Goal: Information Seeking & Learning: Learn about a topic

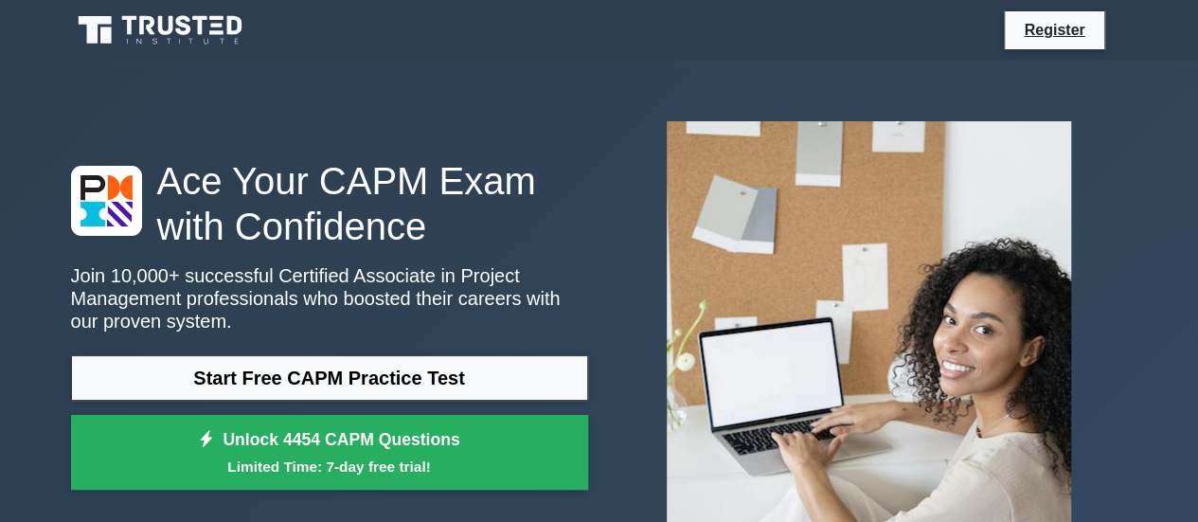
scroll to position [95, 0]
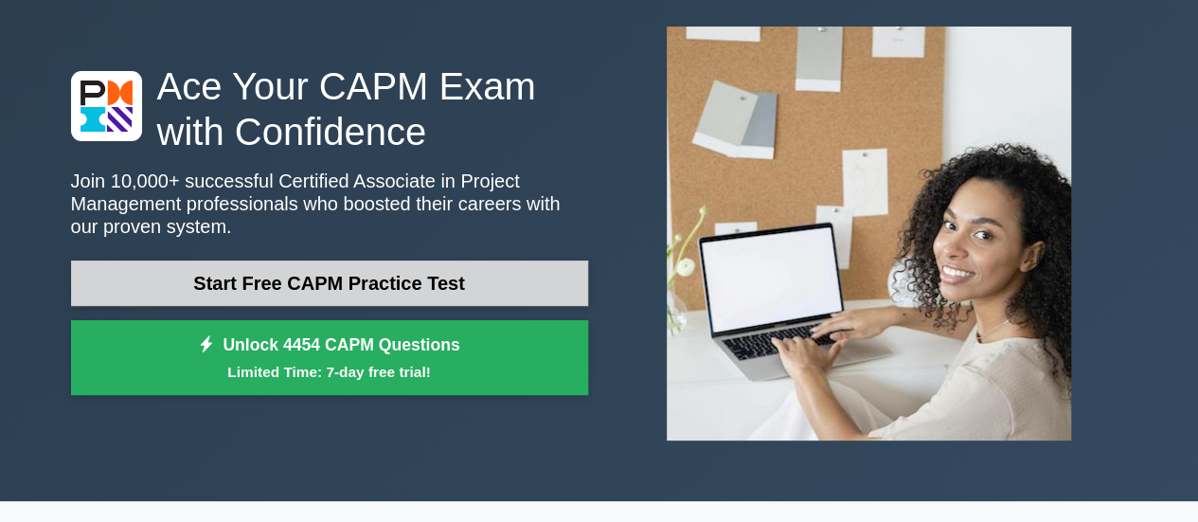
click at [311, 280] on link "Start Free CAPM Practice Test" at bounding box center [329, 282] width 517 height 45
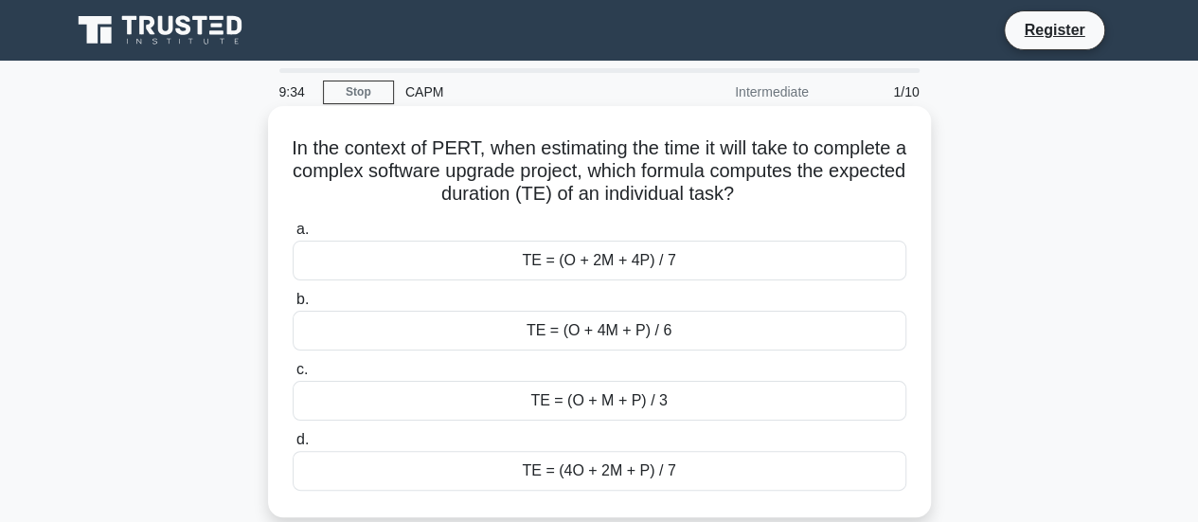
drag, startPoint x: 326, startPoint y: 147, endPoint x: 871, endPoint y: 190, distance: 547.0
click at [871, 190] on h5 "In the context of PERT, when estimating the time it will take to complete a com…" at bounding box center [599, 171] width 617 height 70
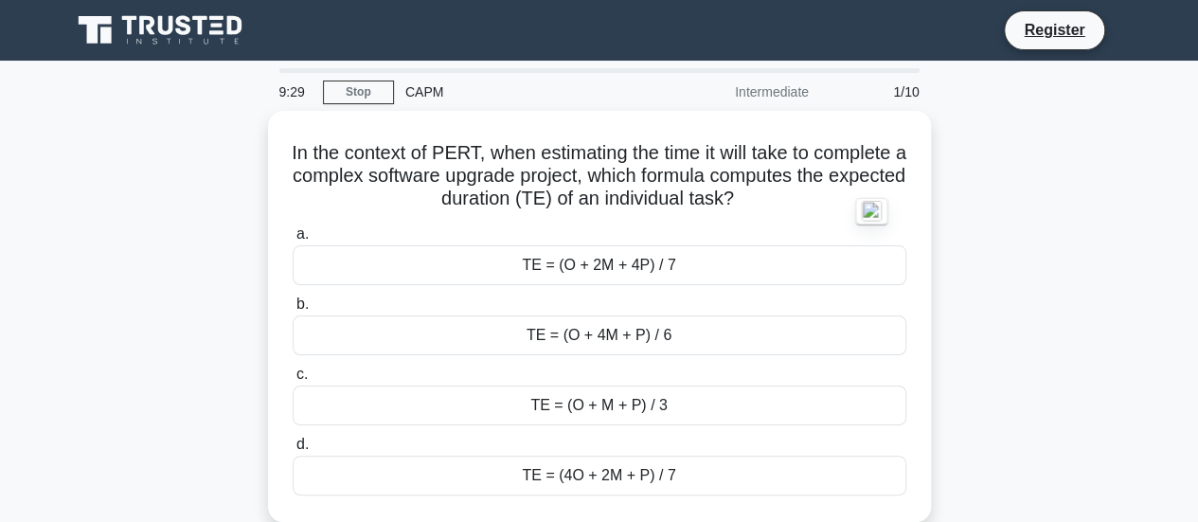
copy h5 "In the context of PERT, when estimating the time it will take to complete a com…"
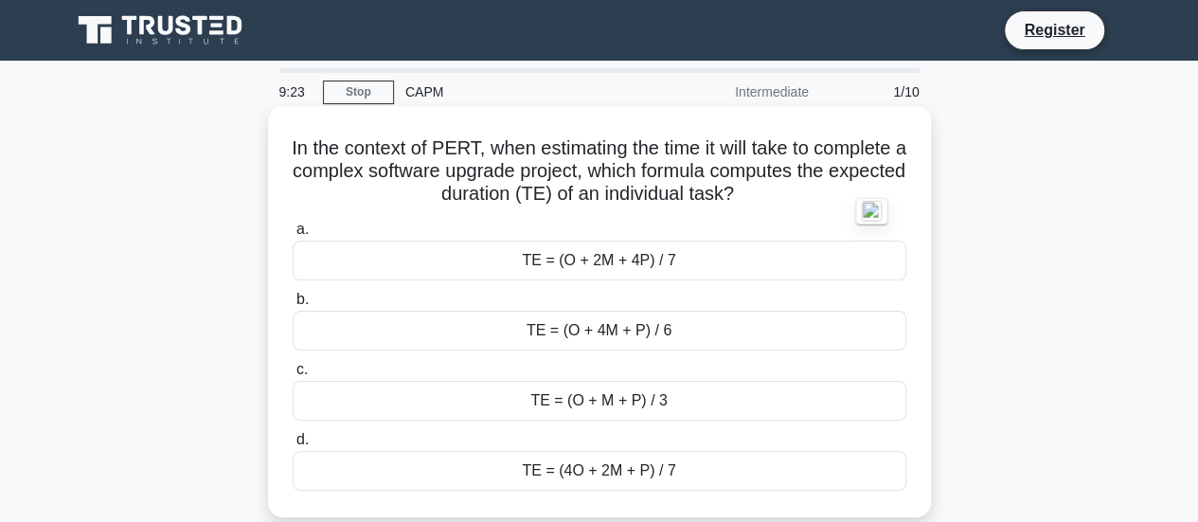
copy h5 "In the context of PERT, when estimating the time it will take to complete a com…"
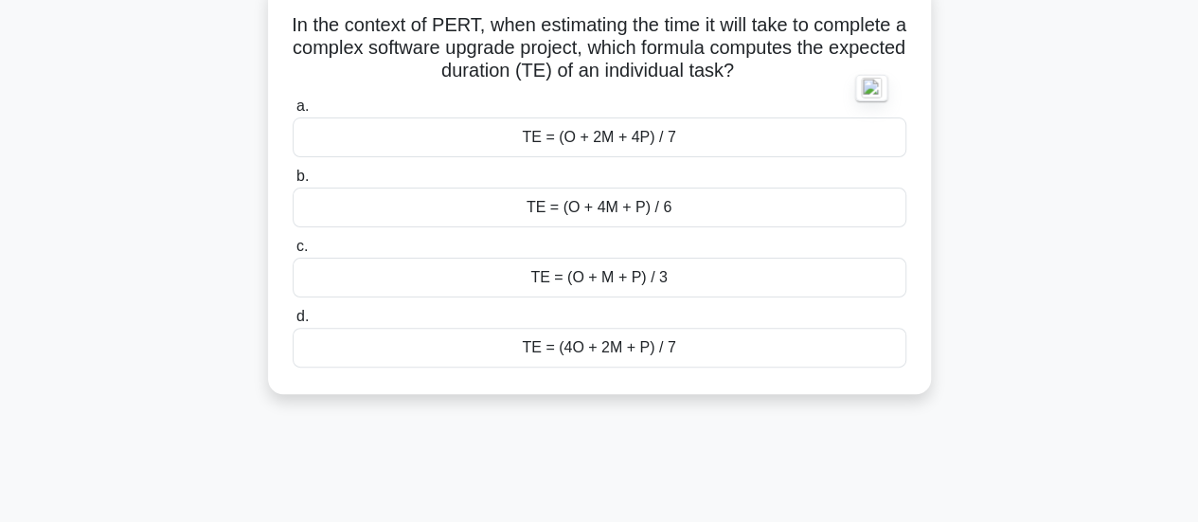
scroll to position [95, 0]
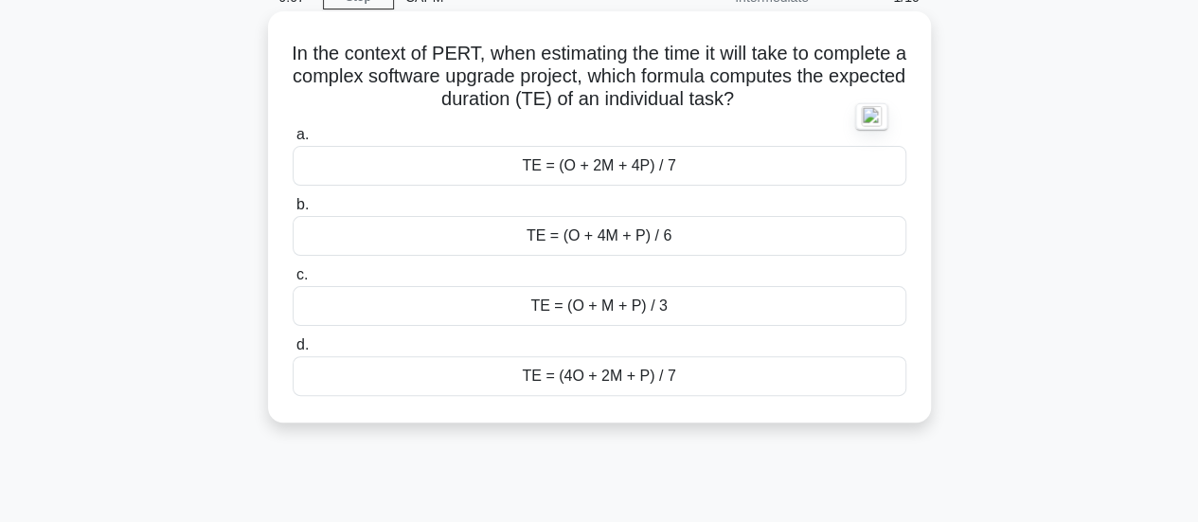
drag, startPoint x: 524, startPoint y: 162, endPoint x: 721, endPoint y: 383, distance: 296.4
click at [721, 383] on div "a. TE = (O + 2M + 4P) / 7 b. TE = (O + 4M + P) / 6" at bounding box center [599, 259] width 636 height 280
drag, startPoint x: 280, startPoint y: 132, endPoint x: 737, endPoint y: 377, distance: 518.0
click at [737, 377] on div "a. TE = (O + 2M + 4P) / 7 b. TE = (O + 4M + P) / 6" at bounding box center [599, 259] width 636 height 280
copy div "a. TE = (O + 2M + 4P) / 7 b. TE = (O + 4M + P) / 6 c. TE = (O + M + P) / 3 d. T…"
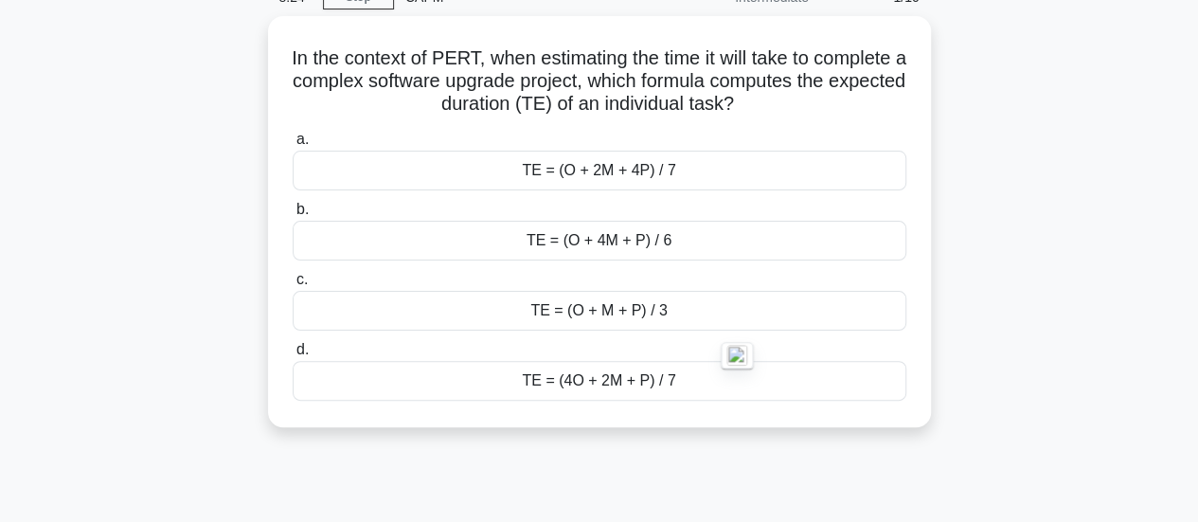
click at [942, 188] on div "In the context of PERT, when estimating the time it will take to complete a com…" at bounding box center [599, 233] width 1079 height 434
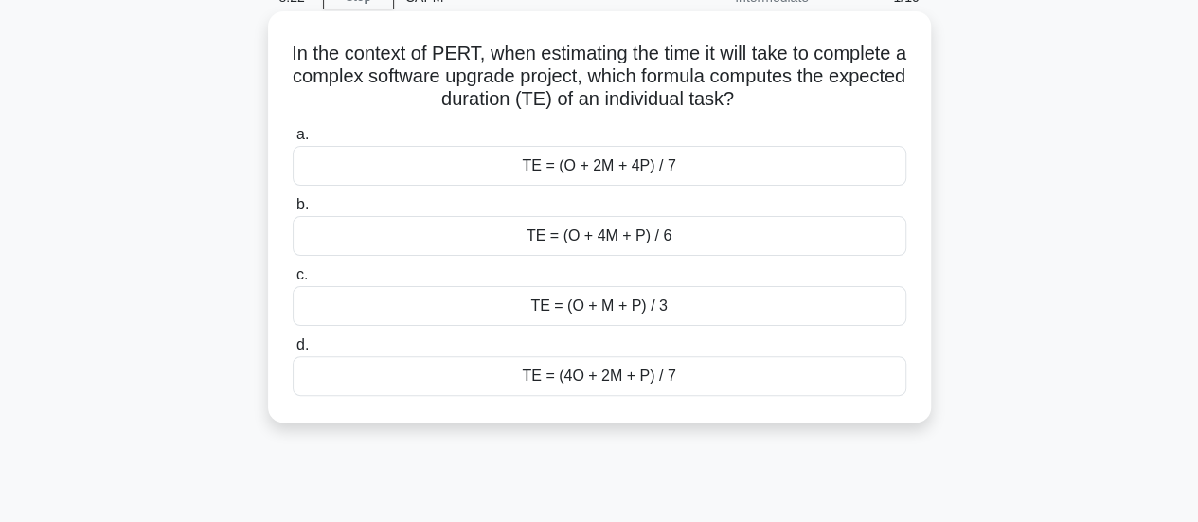
click at [393, 164] on div "TE = (O + 2M + 4P) / 7" at bounding box center [599, 166] width 613 height 40
click at [293, 141] on input "a. TE = (O + 2M + 4P) / 7" at bounding box center [293, 135] width 0 height 12
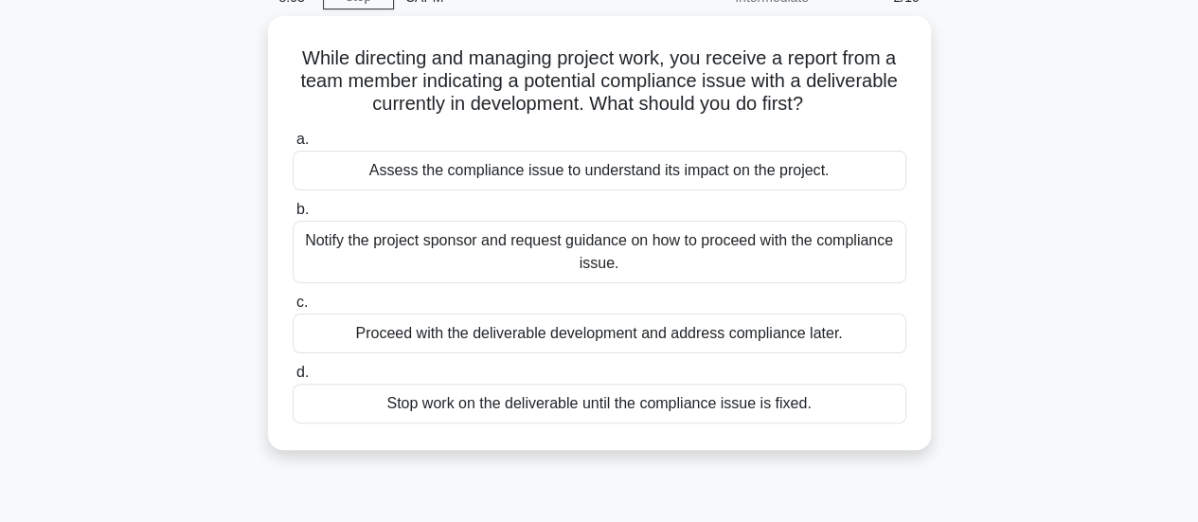
scroll to position [0, 0]
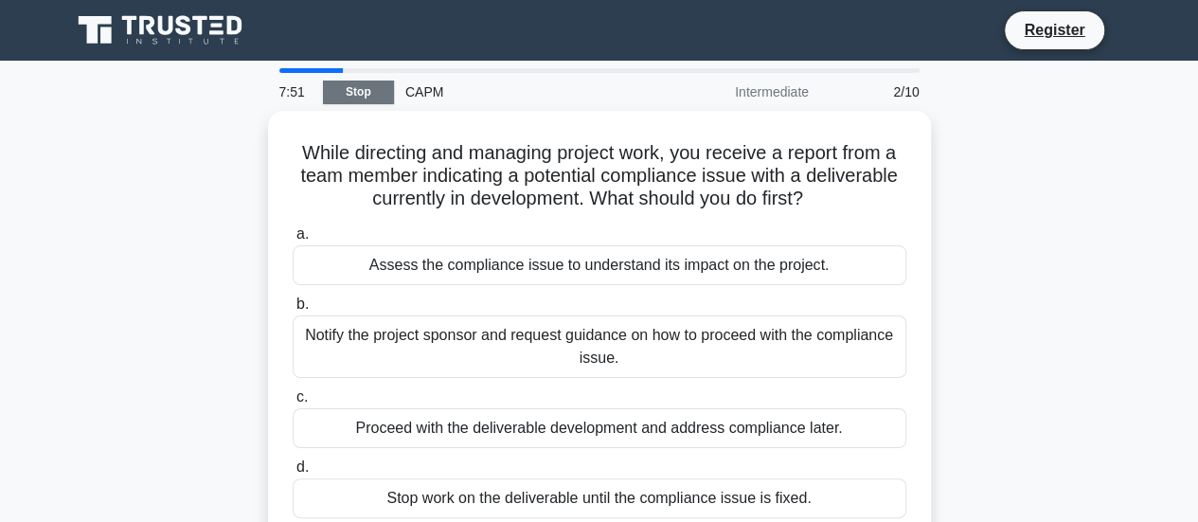
click at [366, 89] on link "Stop" at bounding box center [358, 92] width 71 height 24
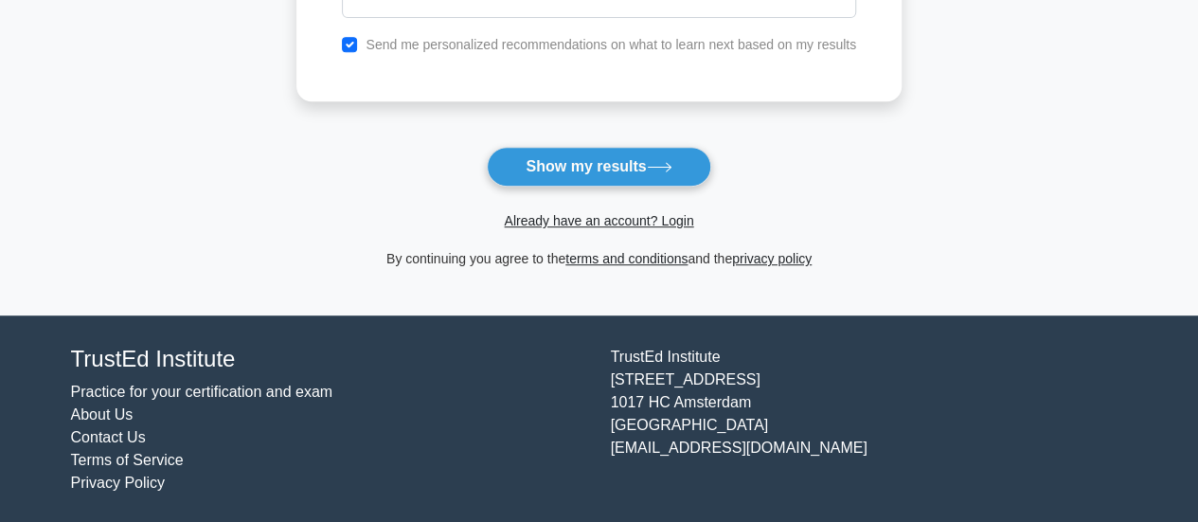
scroll to position [143, 0]
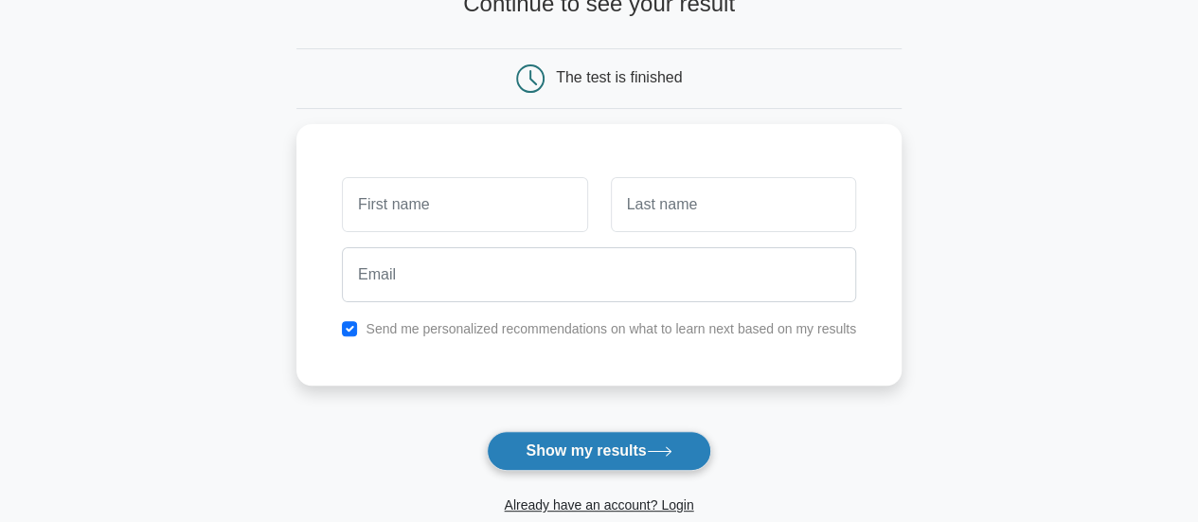
click at [606, 435] on button "Show my results" at bounding box center [598, 451] width 223 height 40
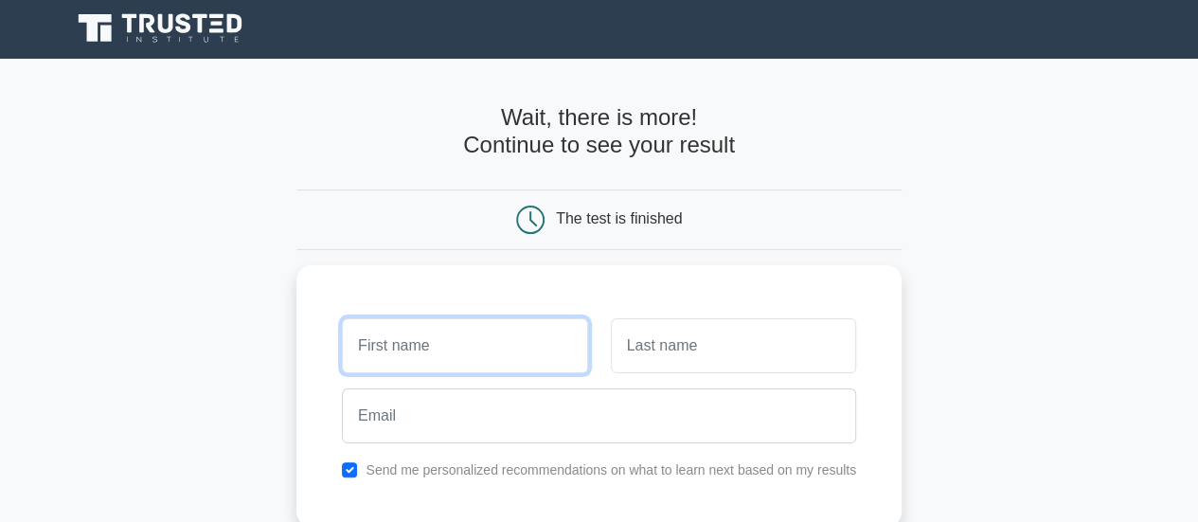
scroll to position [0, 0]
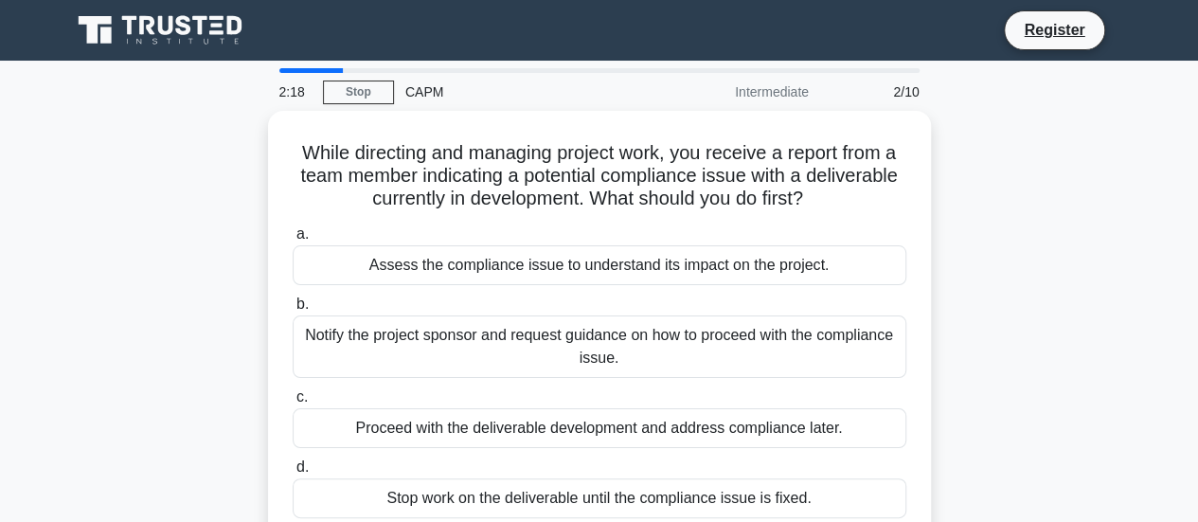
click at [424, 91] on div "CAPM" at bounding box center [524, 92] width 260 height 38
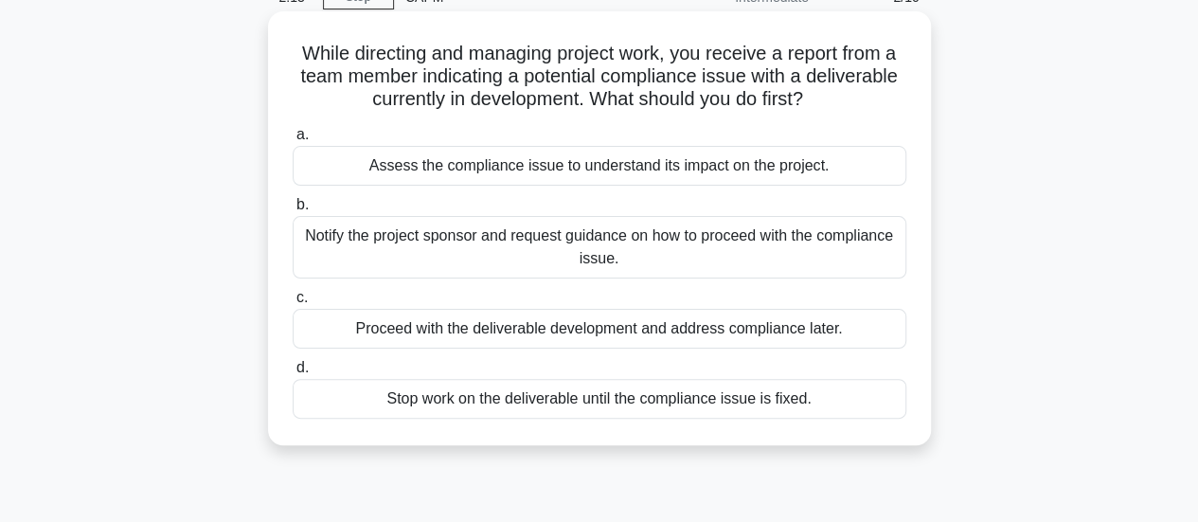
click at [451, 162] on div "Assess the compliance issue to understand its impact on the project." at bounding box center [599, 166] width 613 height 40
click at [293, 141] on input "a. Assess the compliance issue to understand its impact on the project." at bounding box center [293, 135] width 0 height 12
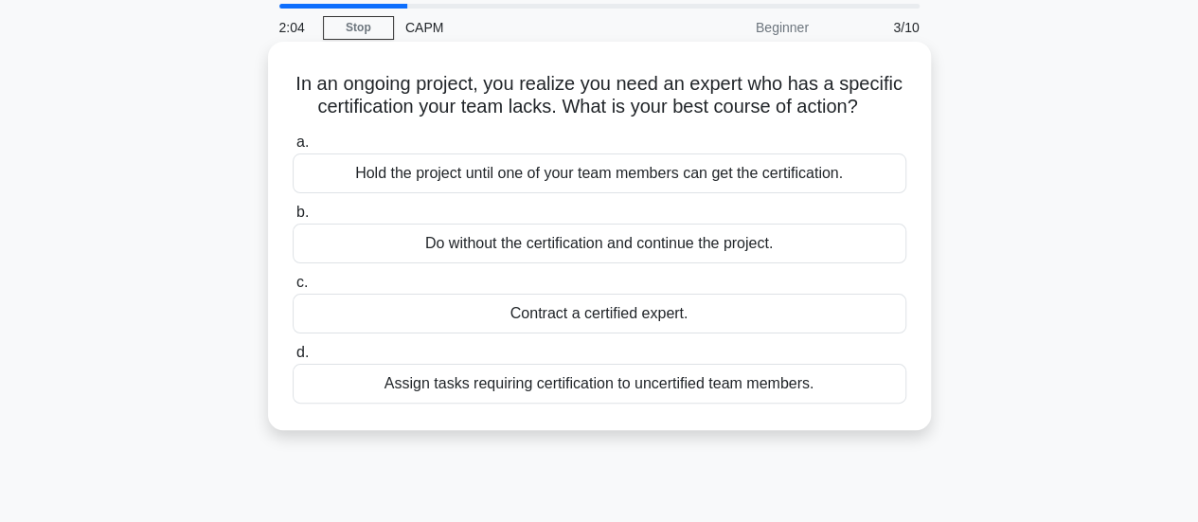
scroll to position [95, 0]
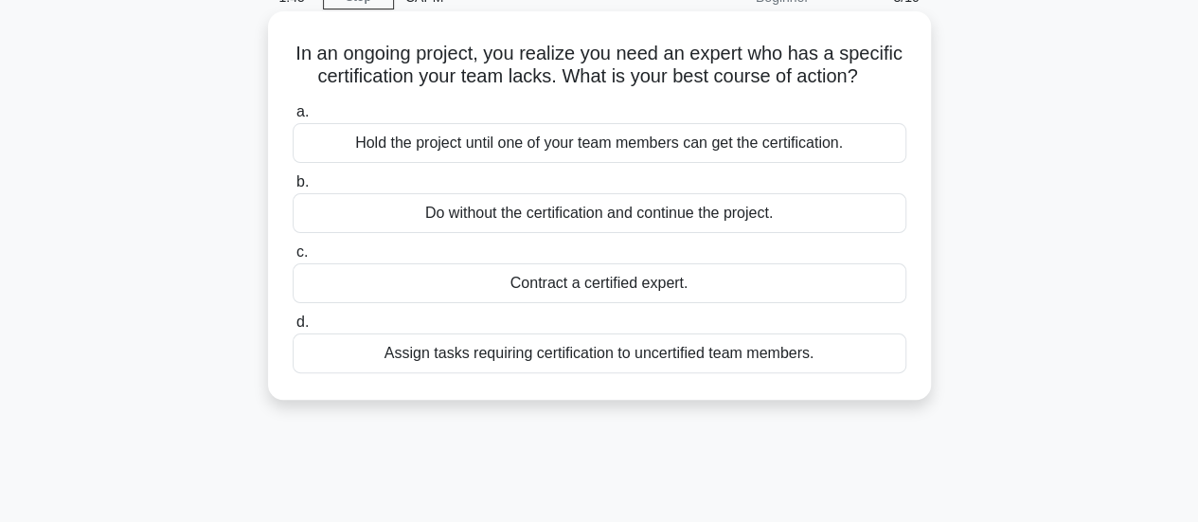
click at [583, 303] on div "Contract a certified expert." at bounding box center [599, 283] width 613 height 40
click at [293, 258] on input "c. Contract a certified expert." at bounding box center [293, 252] width 0 height 12
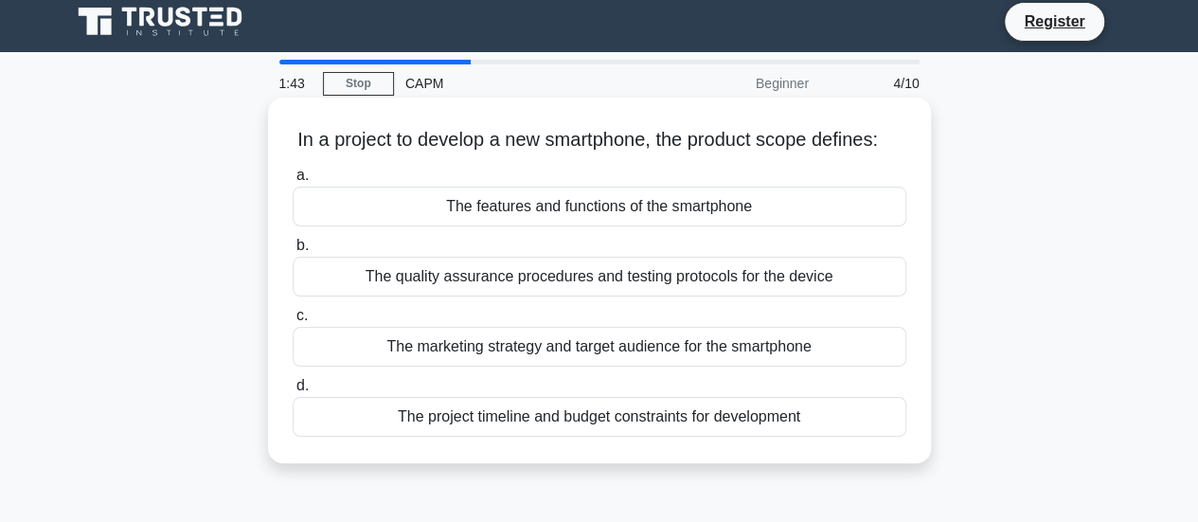
scroll to position [0, 0]
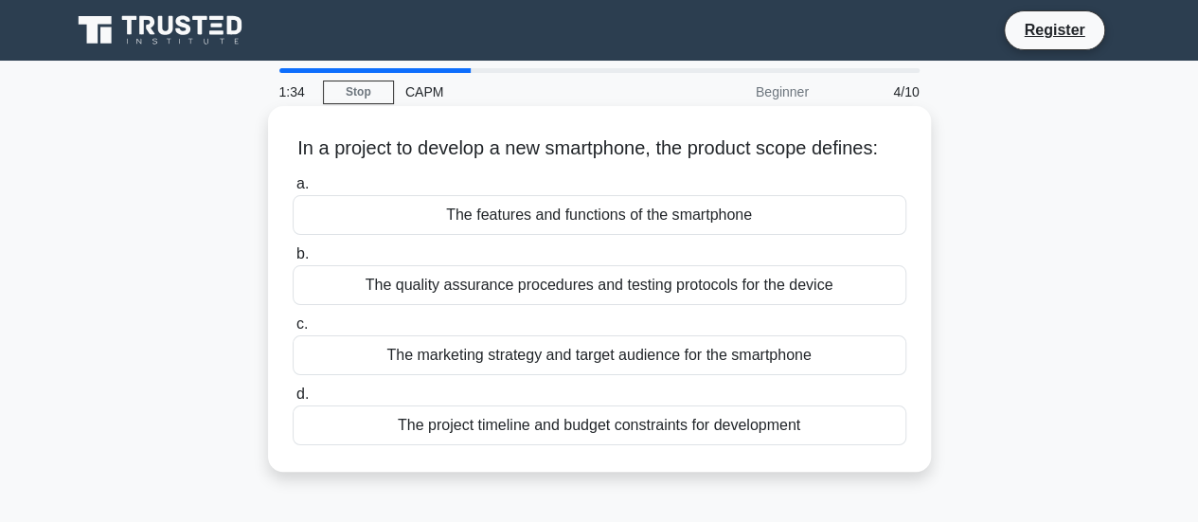
click at [538, 375] on div "The marketing strategy and target audience for the smartphone" at bounding box center [599, 355] width 613 height 40
click at [293, 330] on input "c. The marketing strategy and target audience for the smartphone" at bounding box center [293, 324] width 0 height 12
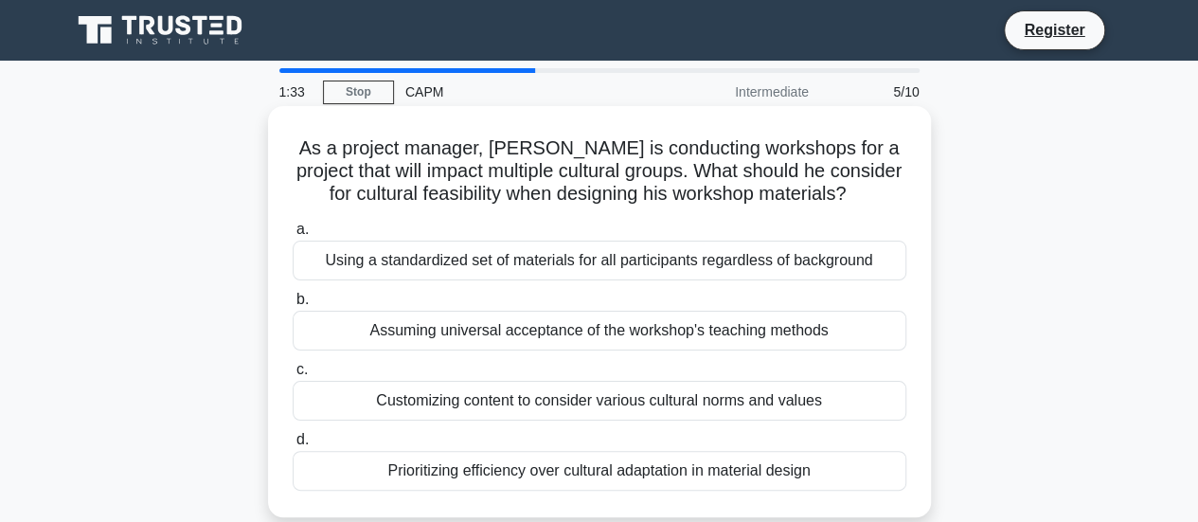
click at [496, 257] on div "Using a standardized set of materials for all participants regardless of backgr…" at bounding box center [599, 260] width 613 height 40
click at [293, 236] on input "a. Using a standardized set of materials for all participants regardless of bac…" at bounding box center [293, 229] width 0 height 12
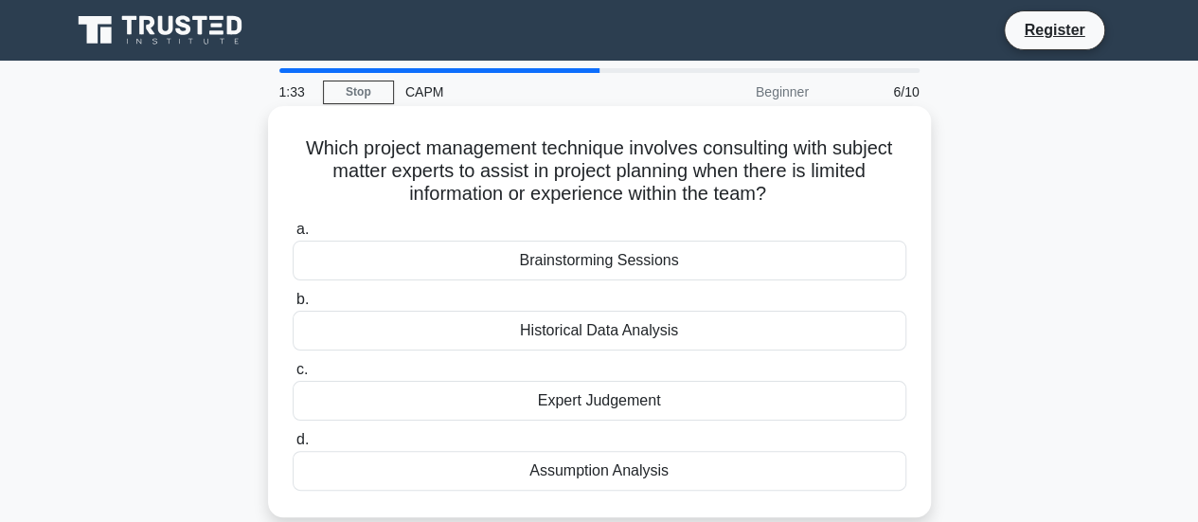
click at [569, 327] on div "Historical Data Analysis" at bounding box center [599, 331] width 613 height 40
click at [293, 306] on input "b. Historical Data Analysis" at bounding box center [293, 299] width 0 height 12
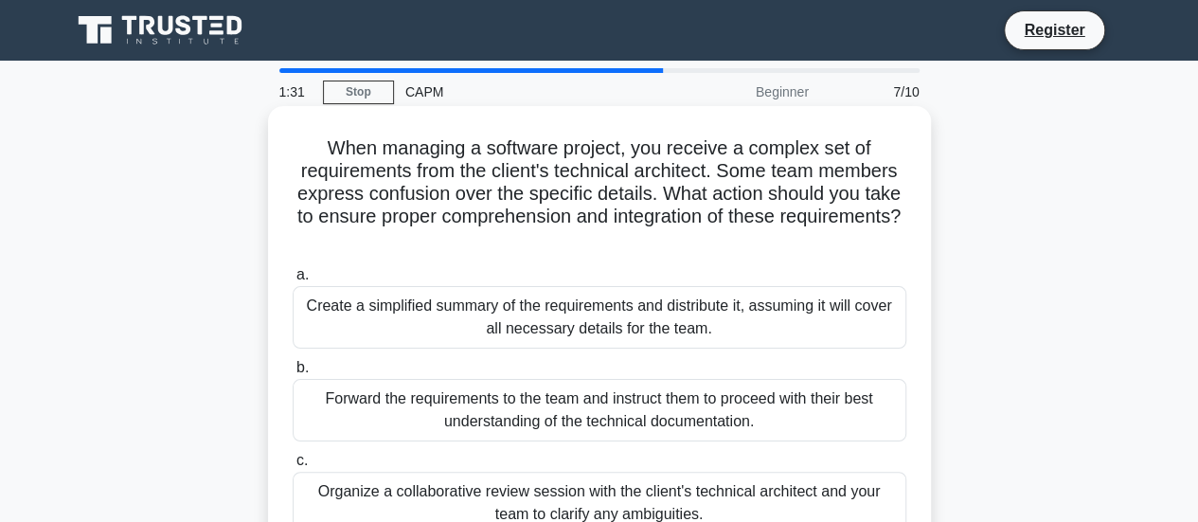
click at [564, 416] on div "Forward the requirements to the team and instruct them to proceed with their be…" at bounding box center [599, 410] width 613 height 62
click at [293, 374] on input "b. Forward the requirements to the team and instruct them to proceed with their…" at bounding box center [293, 368] width 0 height 12
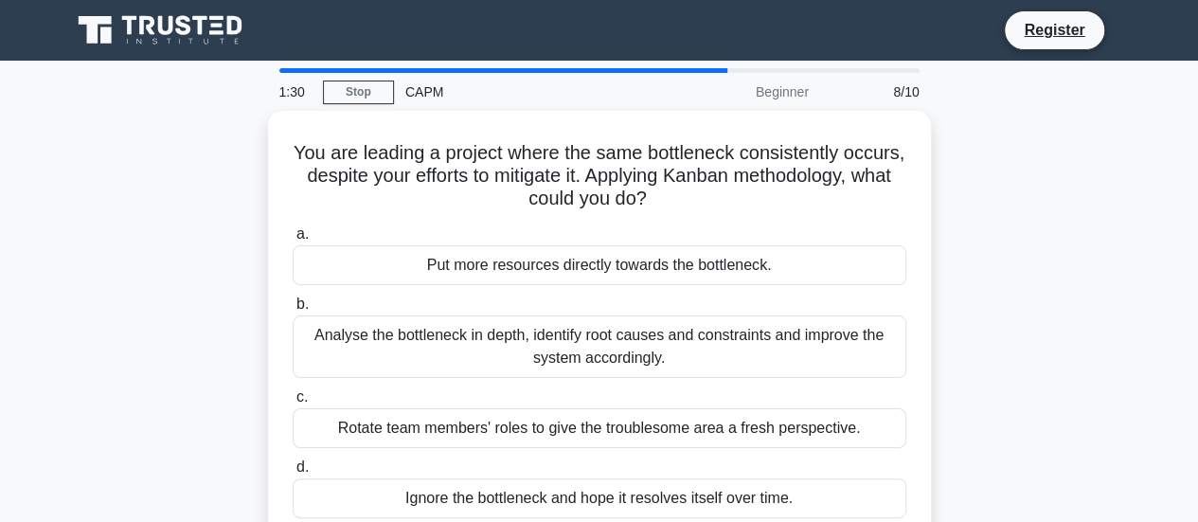
scroll to position [189, 0]
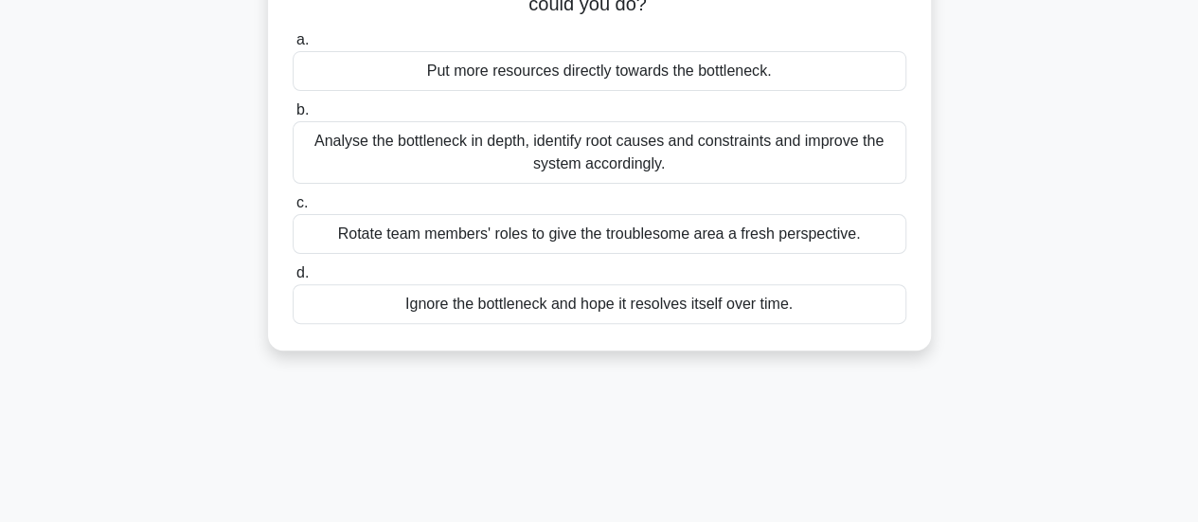
click at [555, 234] on div "Rotate team members' roles to give the troublesome area a fresh perspective." at bounding box center [599, 234] width 613 height 40
click at [293, 209] on input "c. Rotate team members' roles to give the troublesome area a fresh perspective." at bounding box center [293, 203] width 0 height 12
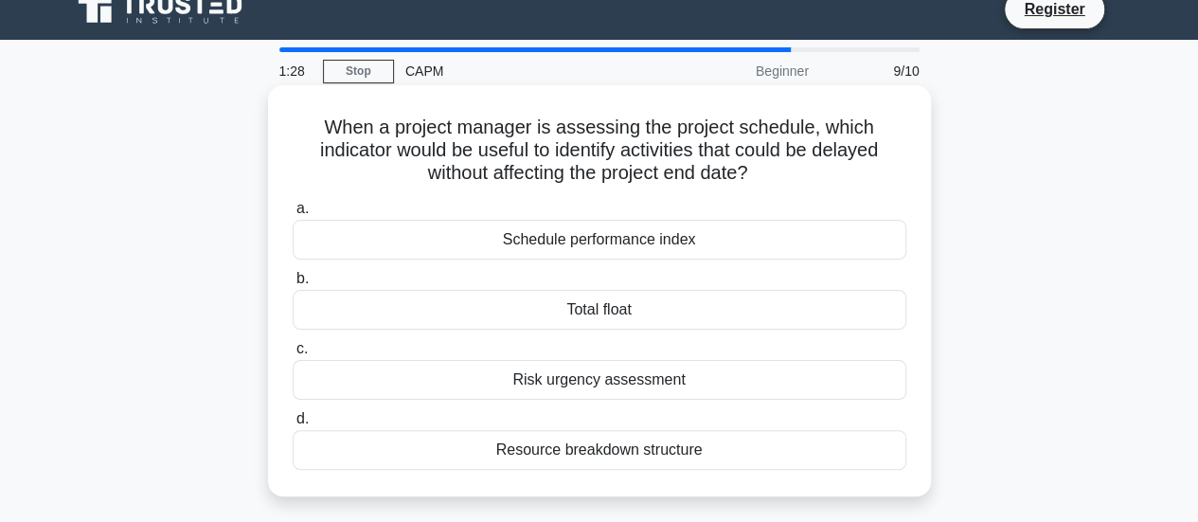
scroll to position [0, 0]
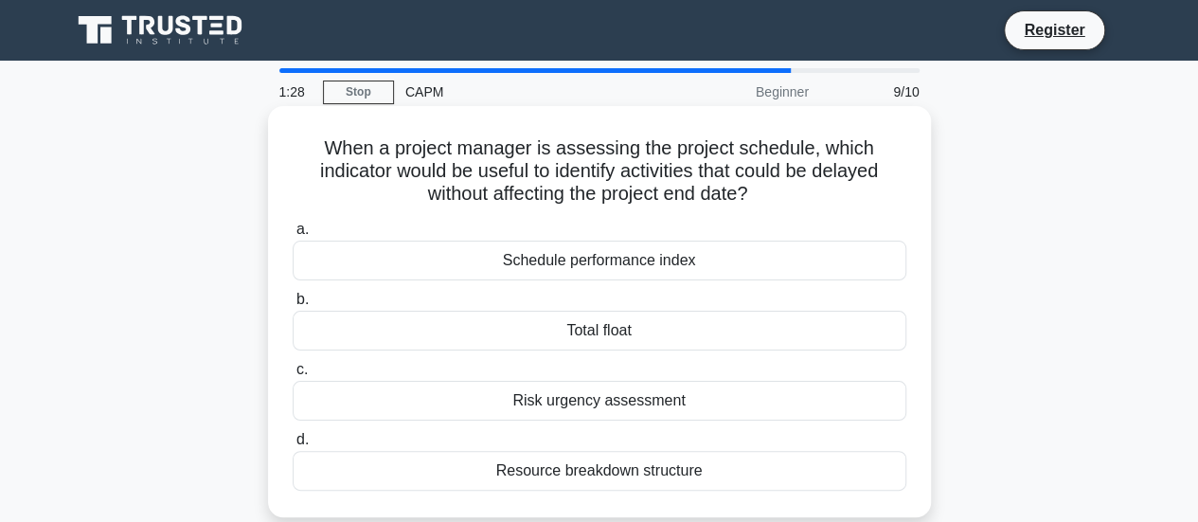
click at [592, 344] on div "Total float" at bounding box center [599, 331] width 613 height 40
click at [293, 306] on input "b. Total float" at bounding box center [293, 299] width 0 height 12
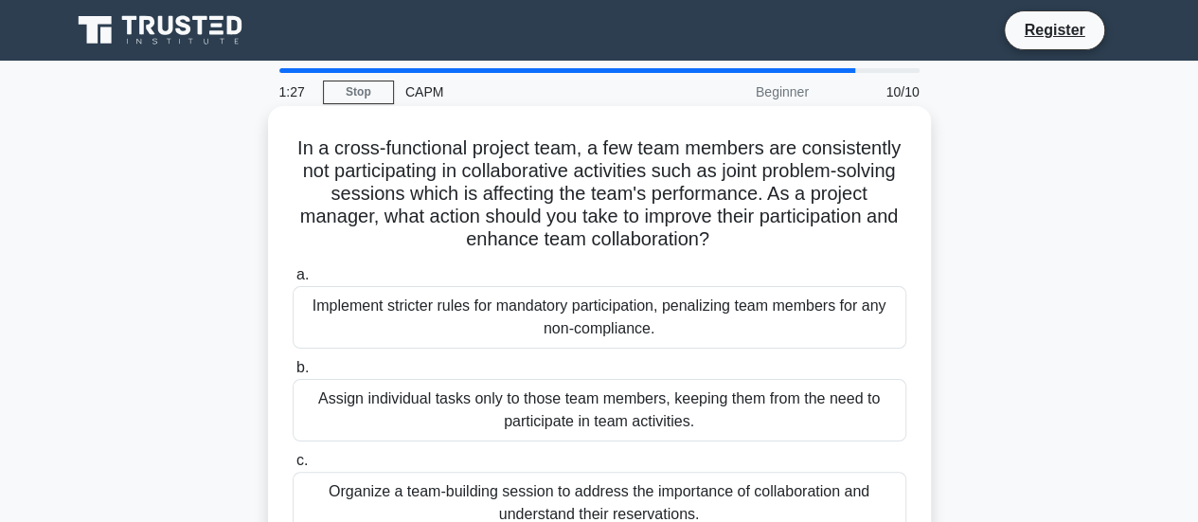
click at [592, 304] on div "Implement stricter rules for mandatory participation, penalizing team members f…" at bounding box center [599, 317] width 613 height 62
click at [293, 281] on input "a. Implement stricter rules for mandatory participation, penalizing team member…" at bounding box center [293, 275] width 0 height 12
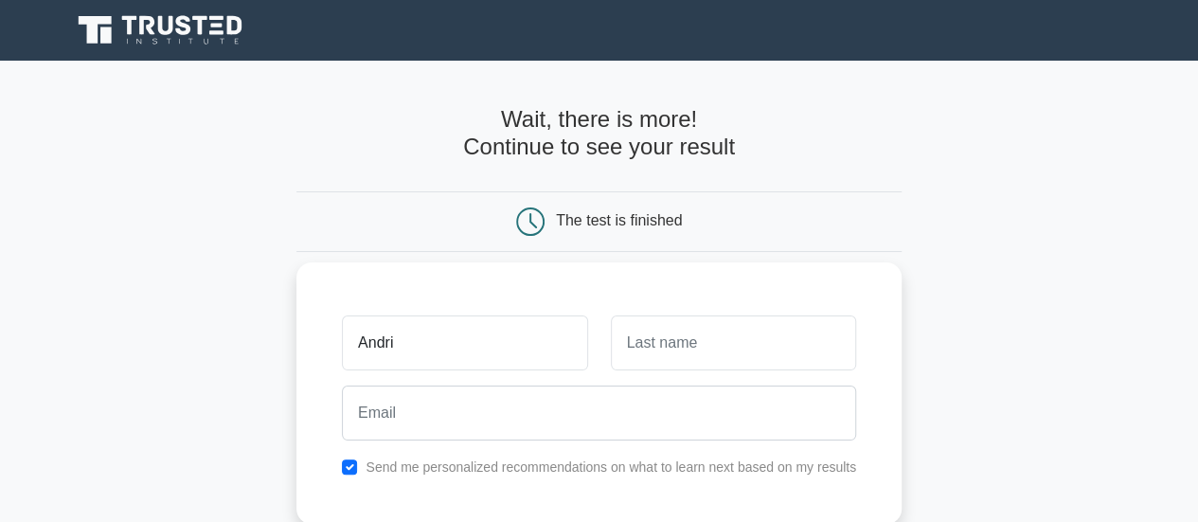
type input "Andri"
type input "YR"
click at [350, 460] on input "checkbox" at bounding box center [349, 466] width 15 height 15
checkbox input "false"
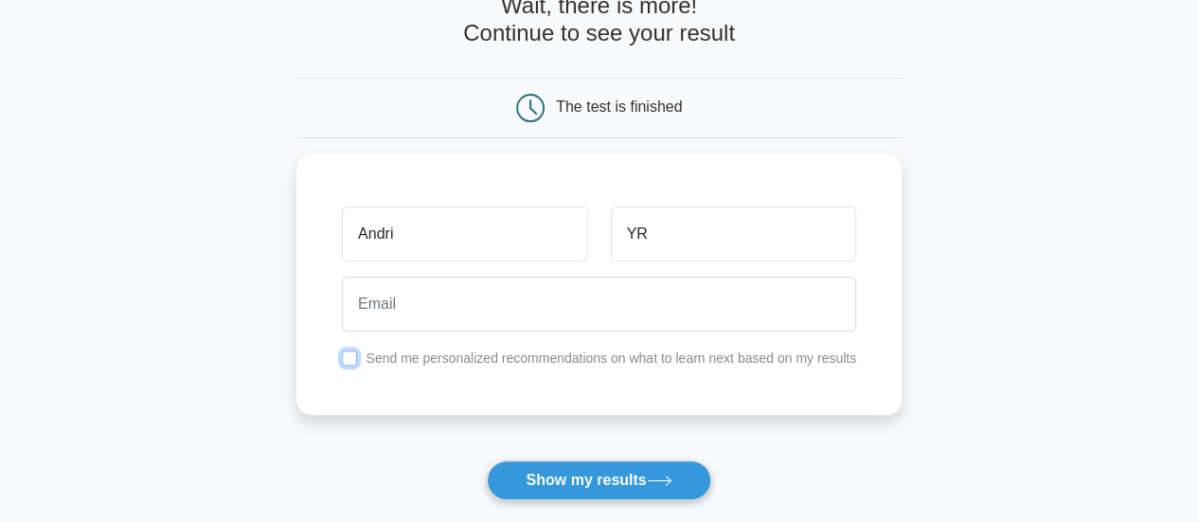
scroll to position [284, 0]
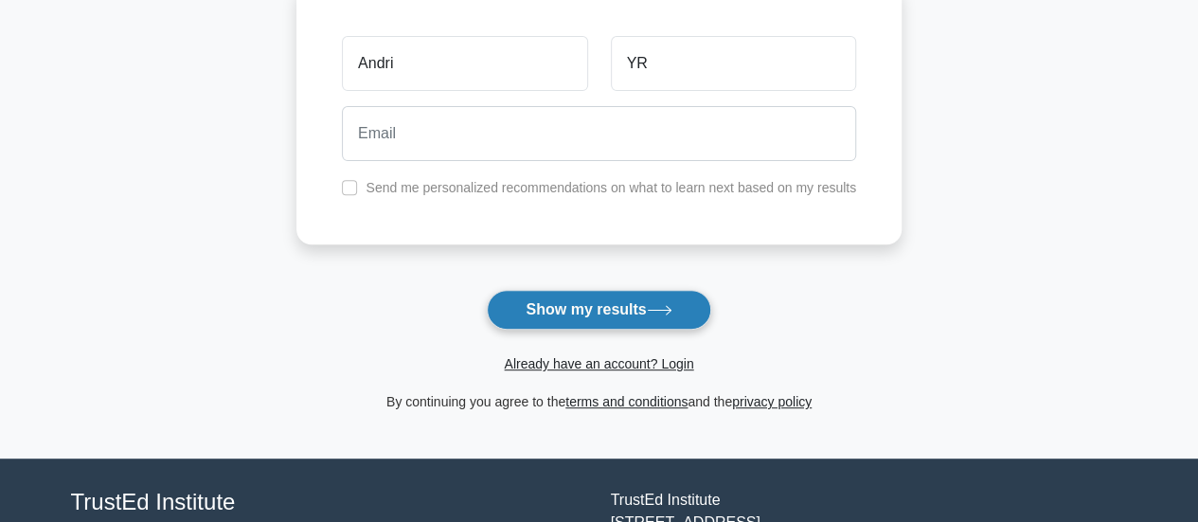
click at [632, 305] on button "Show my results" at bounding box center [598, 310] width 223 height 40
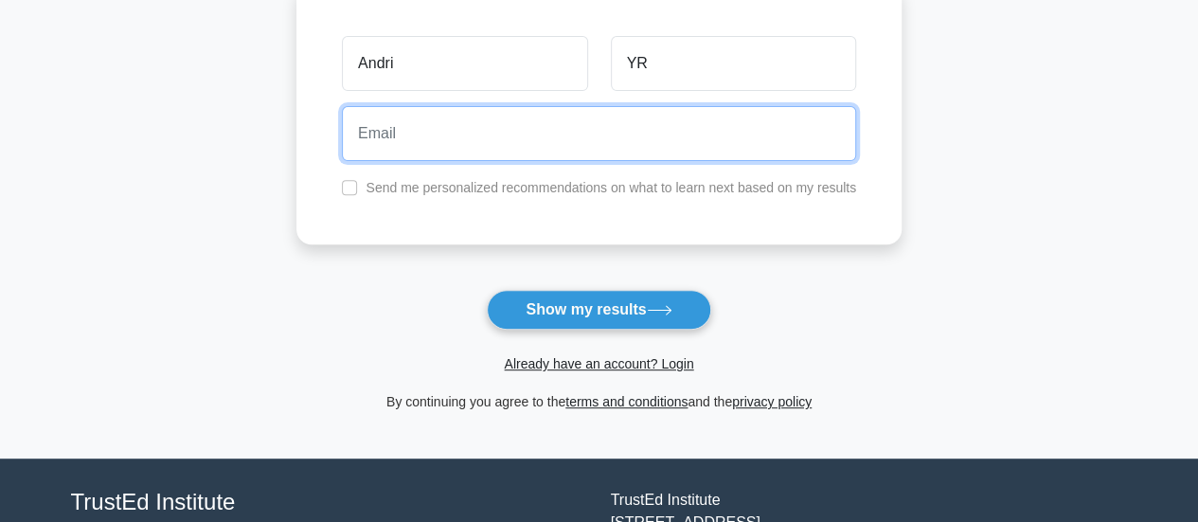
scroll to position [0, 0]
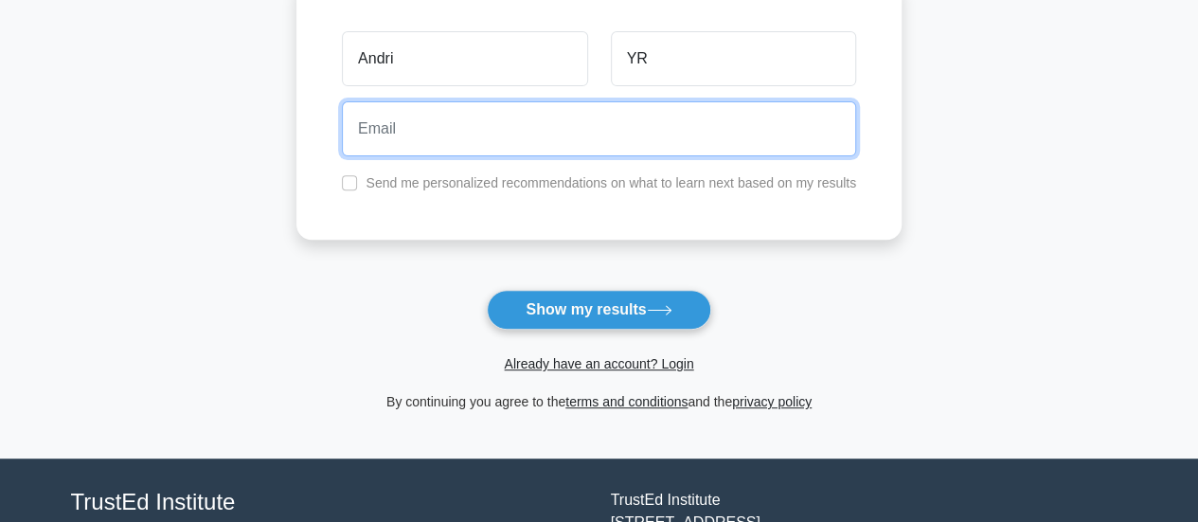
click at [401, 143] on input "email" at bounding box center [599, 128] width 514 height 55
type input "rosadi.jkt1@gmail.com"
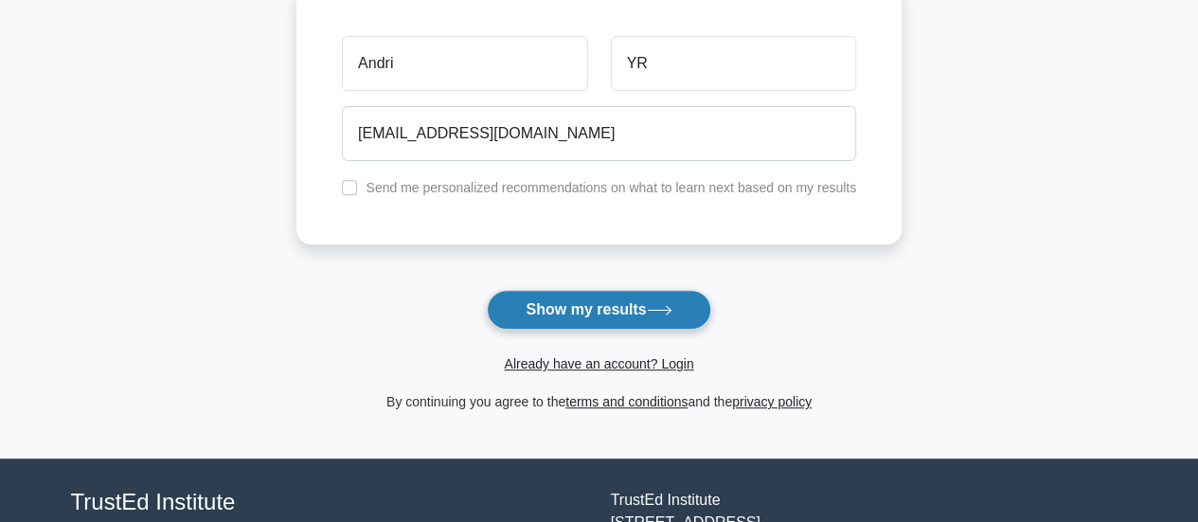
click at [670, 306] on icon at bounding box center [659, 310] width 23 height 9
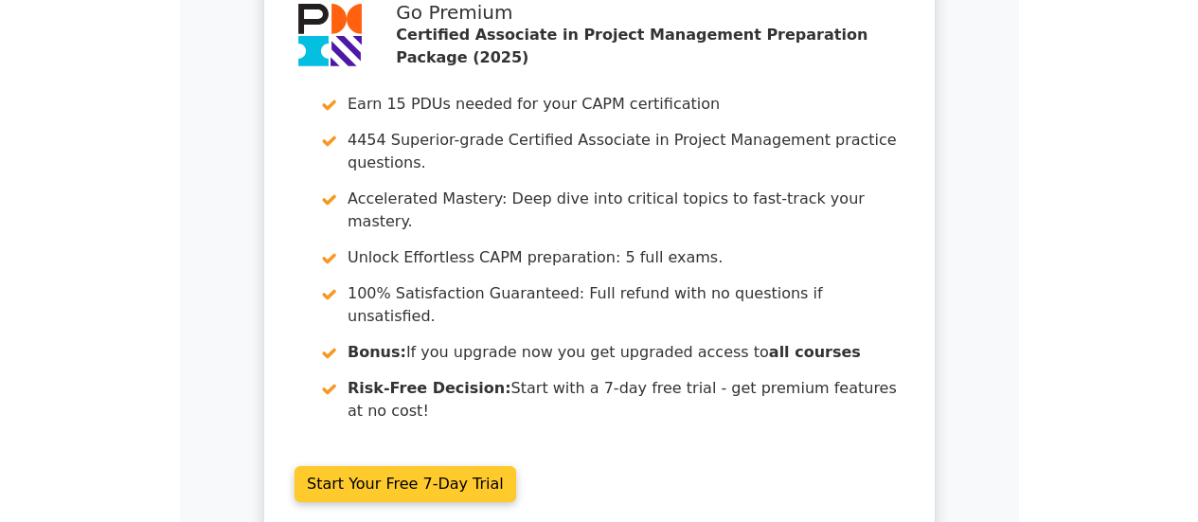
scroll to position [95, 0]
